Goal: Information Seeking & Learning: Find contact information

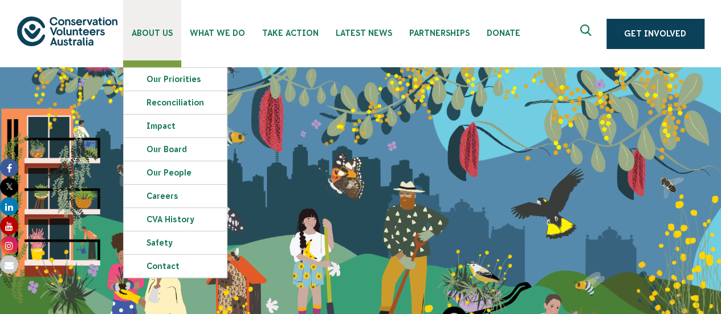
click at [142, 30] on span "About Us" at bounding box center [152, 32] width 41 height 9
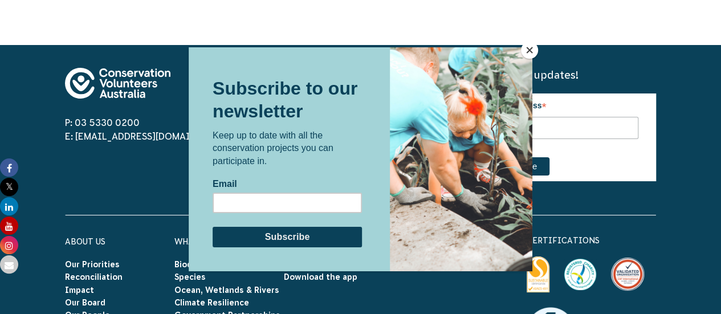
scroll to position [2371, 0]
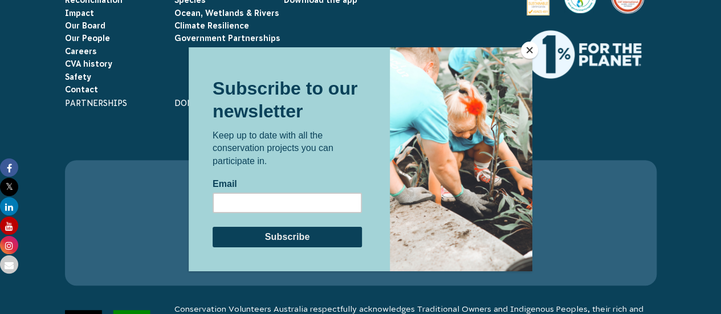
click at [529, 51] on button "Close" at bounding box center [529, 50] width 17 height 17
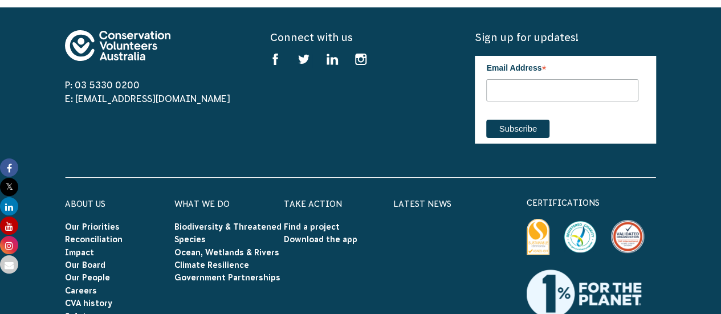
scroll to position [2131, 0]
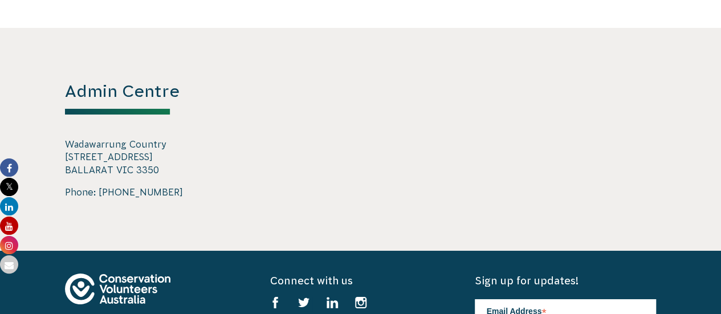
scroll to position [1962, 0]
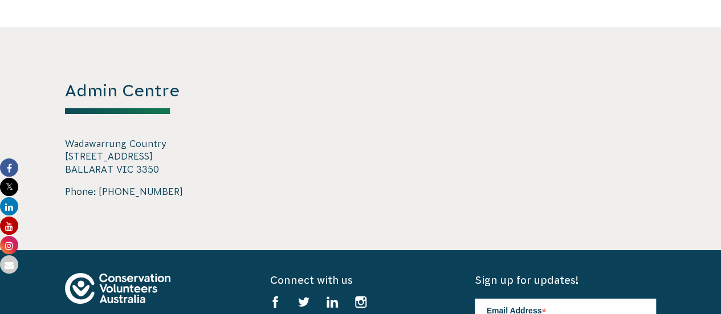
drag, startPoint x: 161, startPoint y: 154, endPoint x: 54, endPoint y: 144, distance: 107.6
click at [54, 144] on div "Admin Centre Wadawarrung Country 728 Barkly Street BALLARAT VIC 3350 Phone: 03 …" at bounding box center [360, 138] width 615 height 223
copy p "728 Barkly Street BALLARAT VIC 3350"
click at [129, 277] on img at bounding box center [117, 288] width 105 height 31
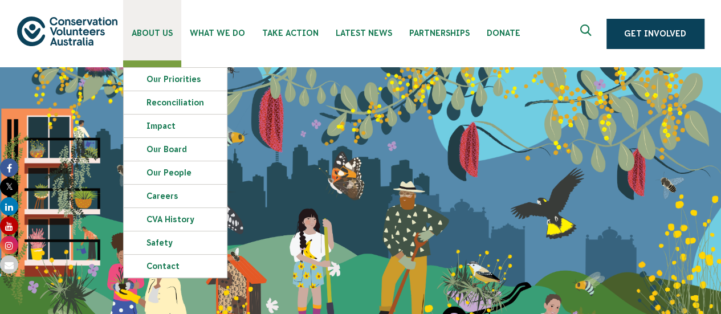
click at [142, 28] on span "About Us" at bounding box center [152, 32] width 41 height 9
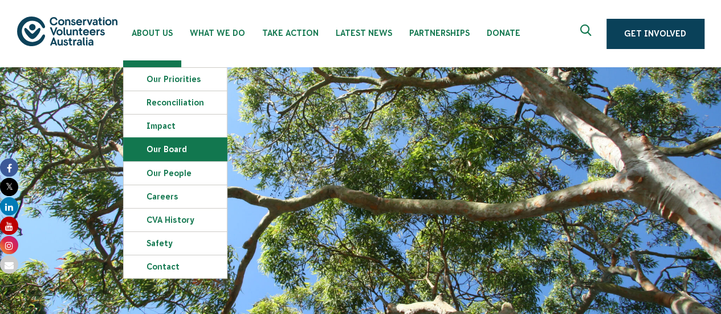
click at [165, 150] on link "Our Board" at bounding box center [175, 149] width 103 height 23
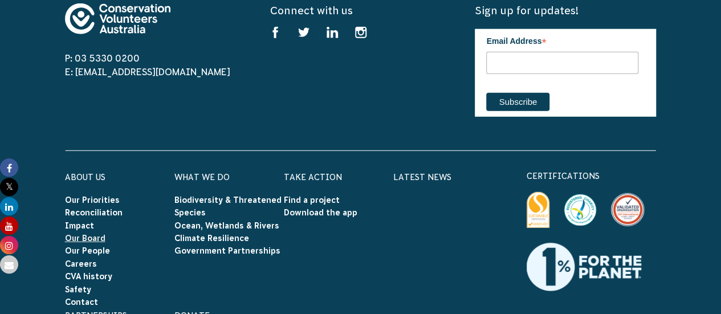
scroll to position [1501, 0]
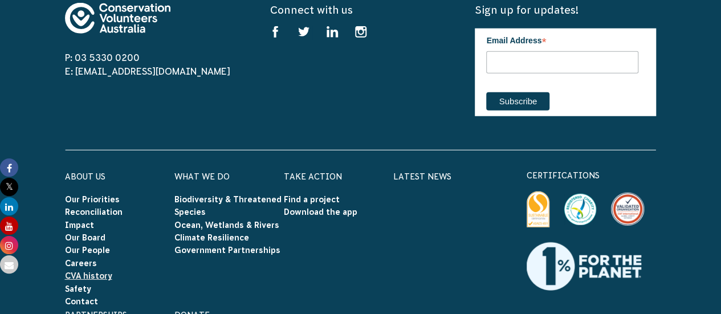
click at [87, 271] on link "CVA history" at bounding box center [88, 275] width 47 height 9
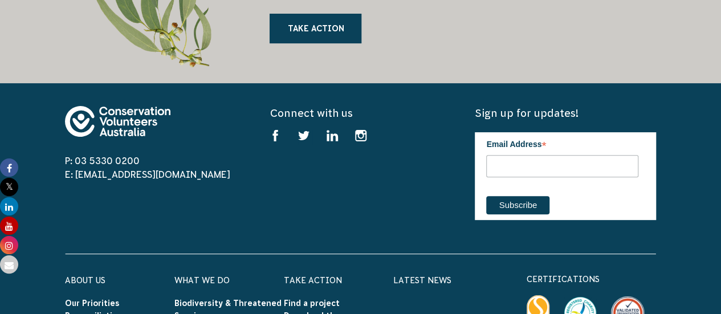
scroll to position [2326, 0]
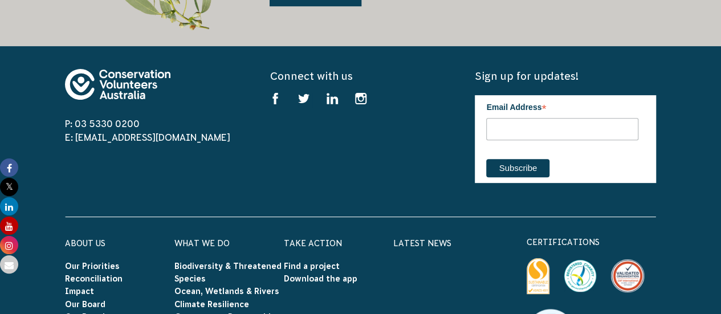
click at [574, 260] on img at bounding box center [579, 276] width 33 height 32
